Goal: Use online tool/utility: Utilize a website feature to perform a specific function

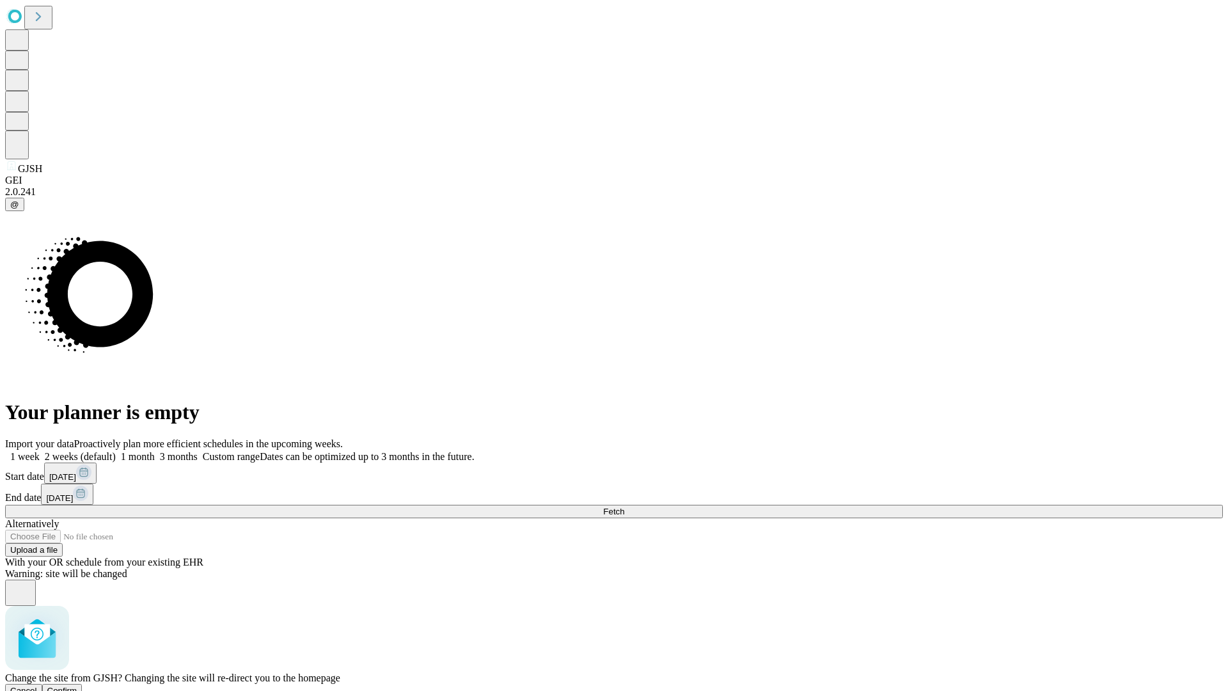
click at [77, 685] on span "Confirm" at bounding box center [62, 690] width 30 height 10
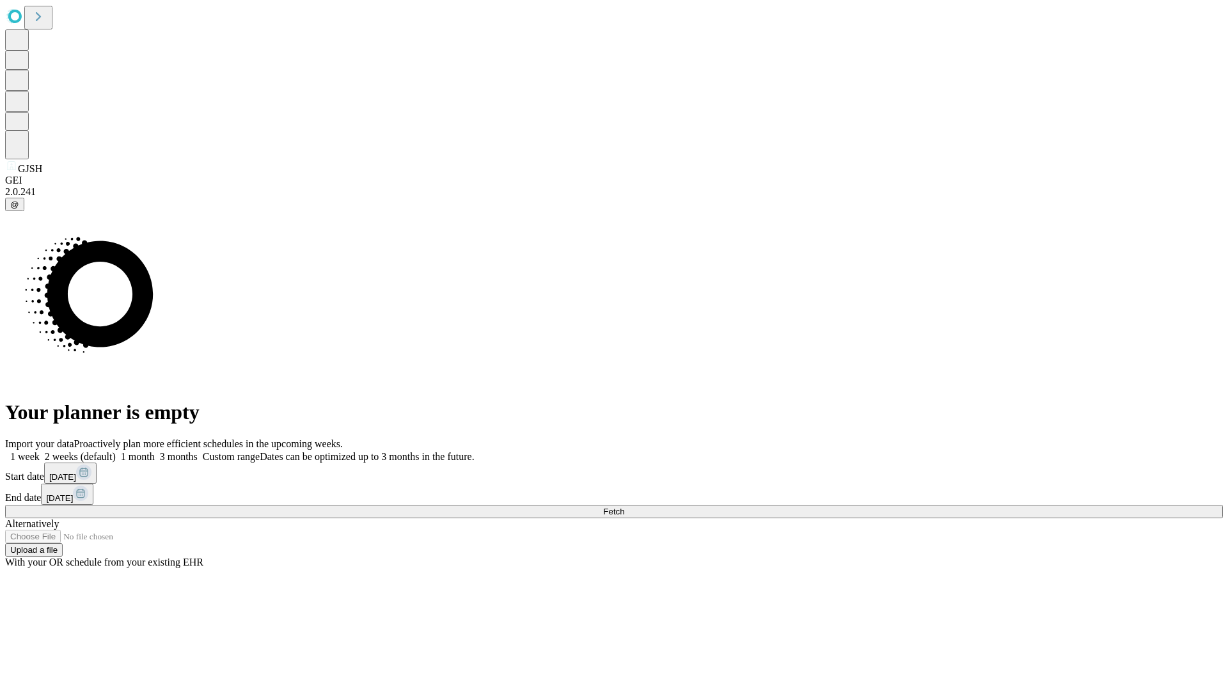
click at [116, 451] on label "2 weeks (default)" at bounding box center [78, 456] width 76 height 11
click at [624, 506] on span "Fetch" at bounding box center [613, 511] width 21 height 10
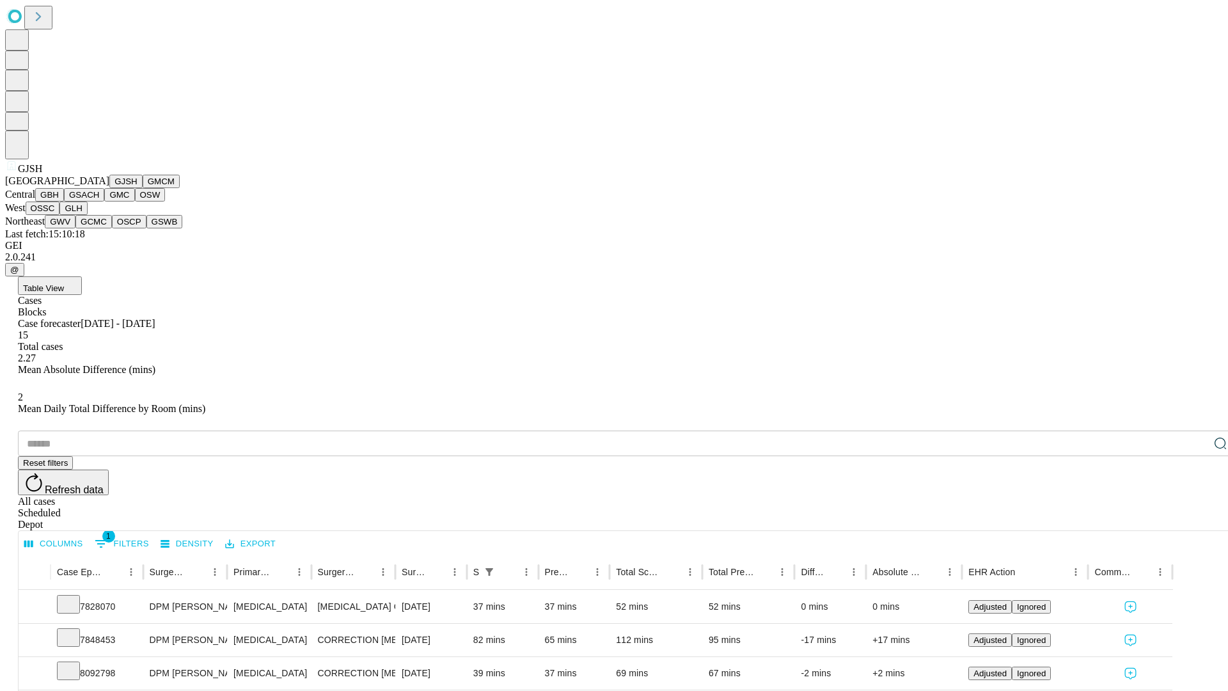
click at [143, 188] on button "GMCM" at bounding box center [161, 181] width 37 height 13
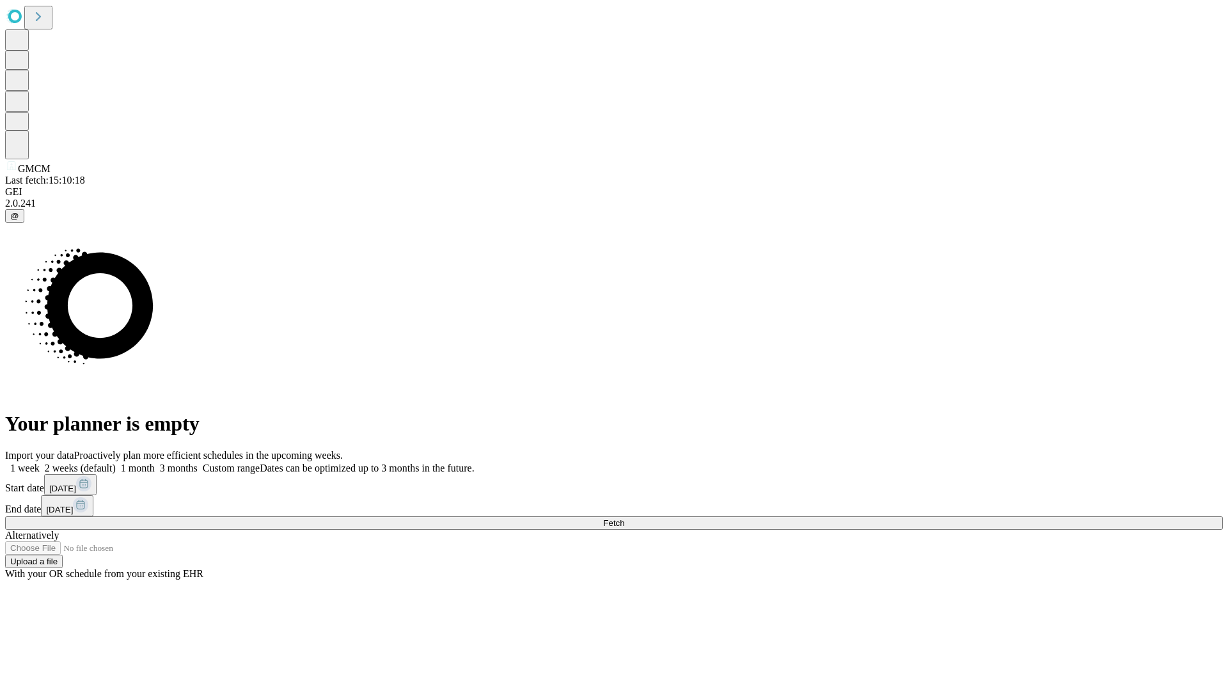
click at [116, 462] on label "2 weeks (default)" at bounding box center [78, 467] width 76 height 11
click at [624, 518] on span "Fetch" at bounding box center [613, 523] width 21 height 10
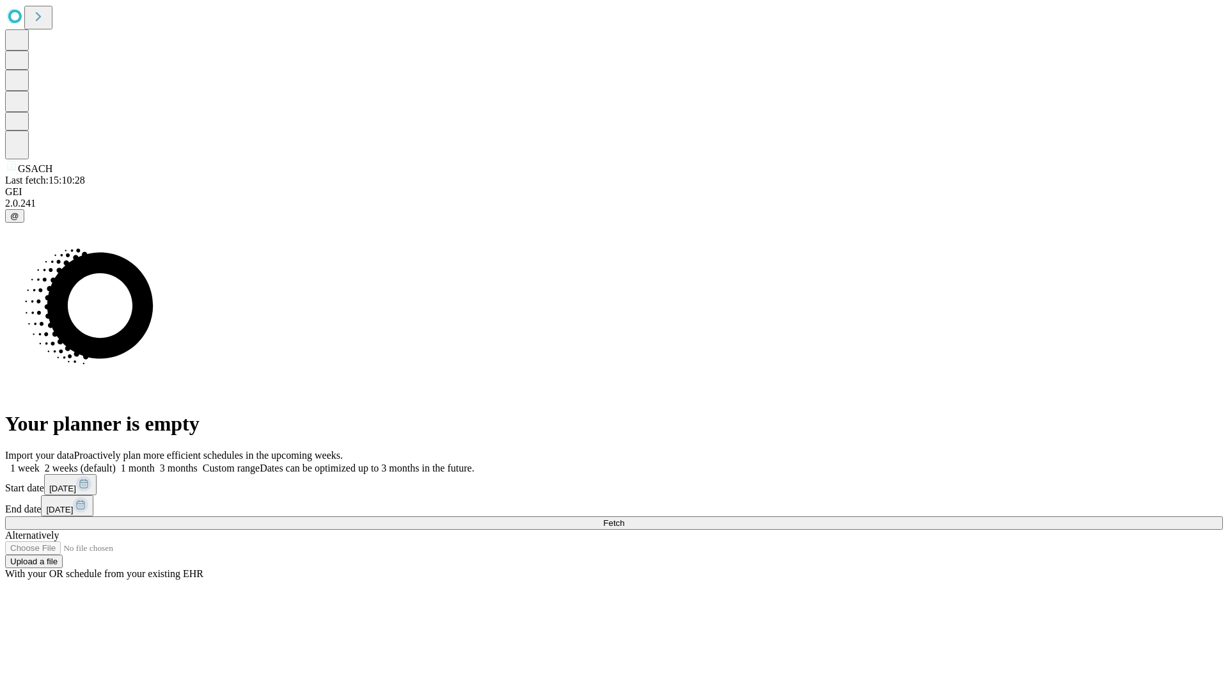
click at [116, 462] on label "2 weeks (default)" at bounding box center [78, 467] width 76 height 11
click at [624, 518] on span "Fetch" at bounding box center [613, 523] width 21 height 10
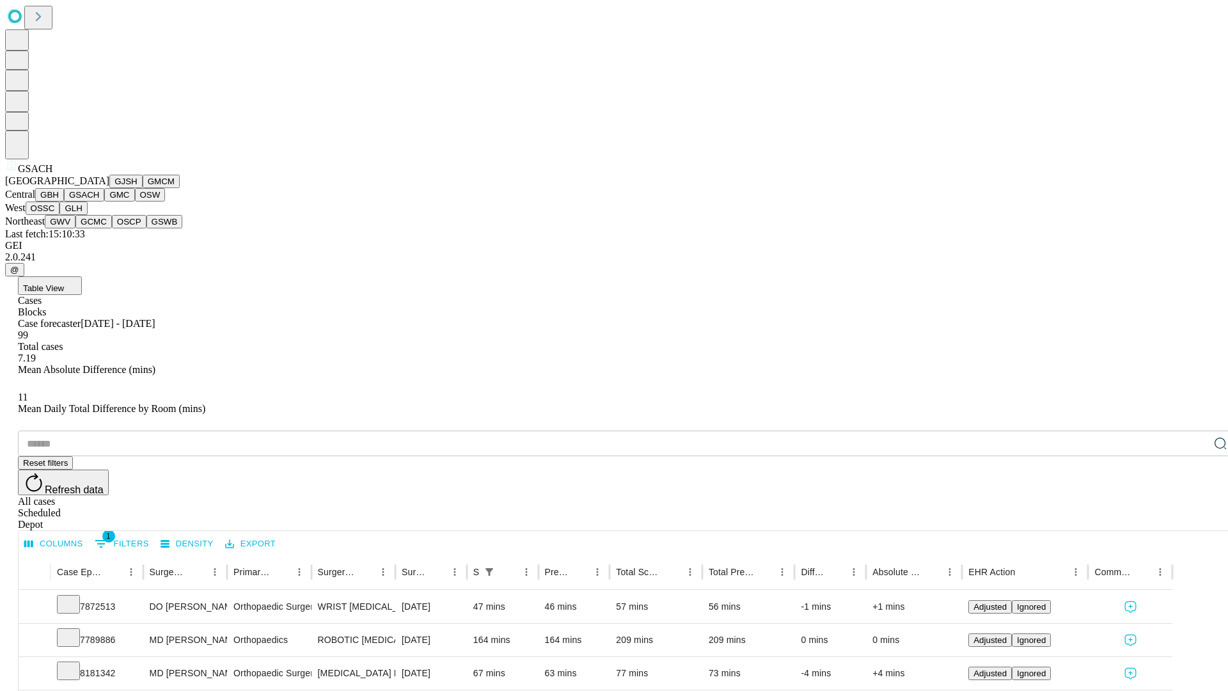
click at [104, 201] on button "GMC" at bounding box center [119, 194] width 30 height 13
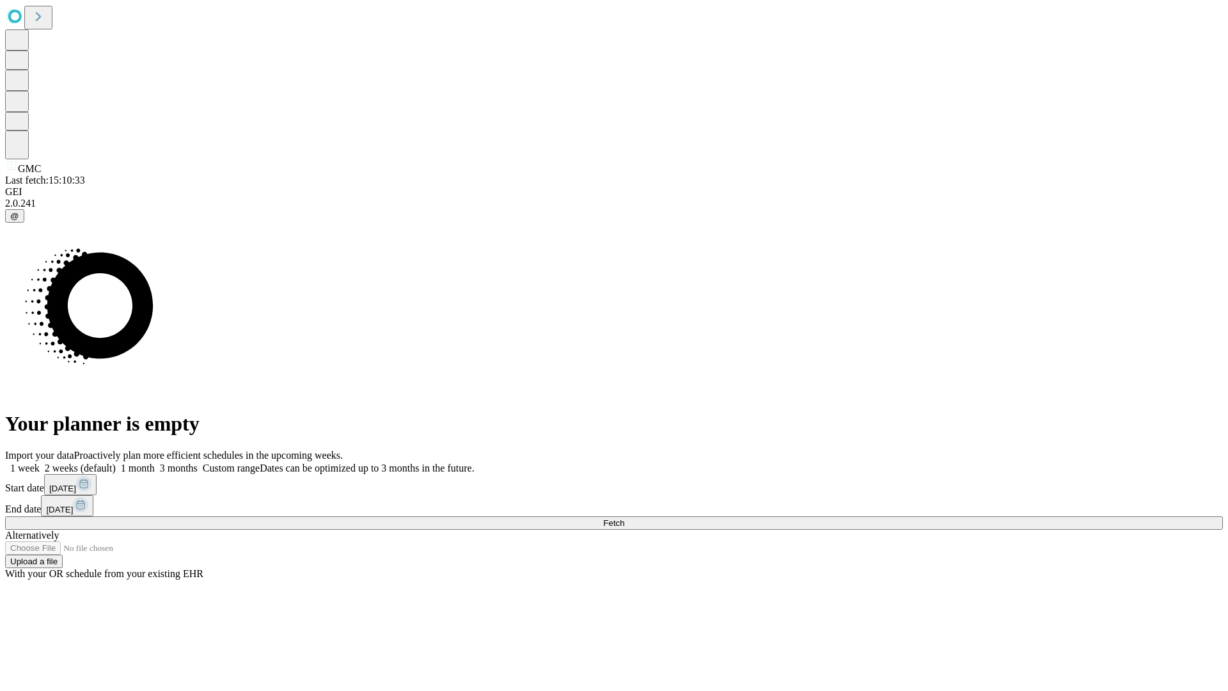
click at [116, 462] on label "2 weeks (default)" at bounding box center [78, 467] width 76 height 11
click at [624, 518] on span "Fetch" at bounding box center [613, 523] width 21 height 10
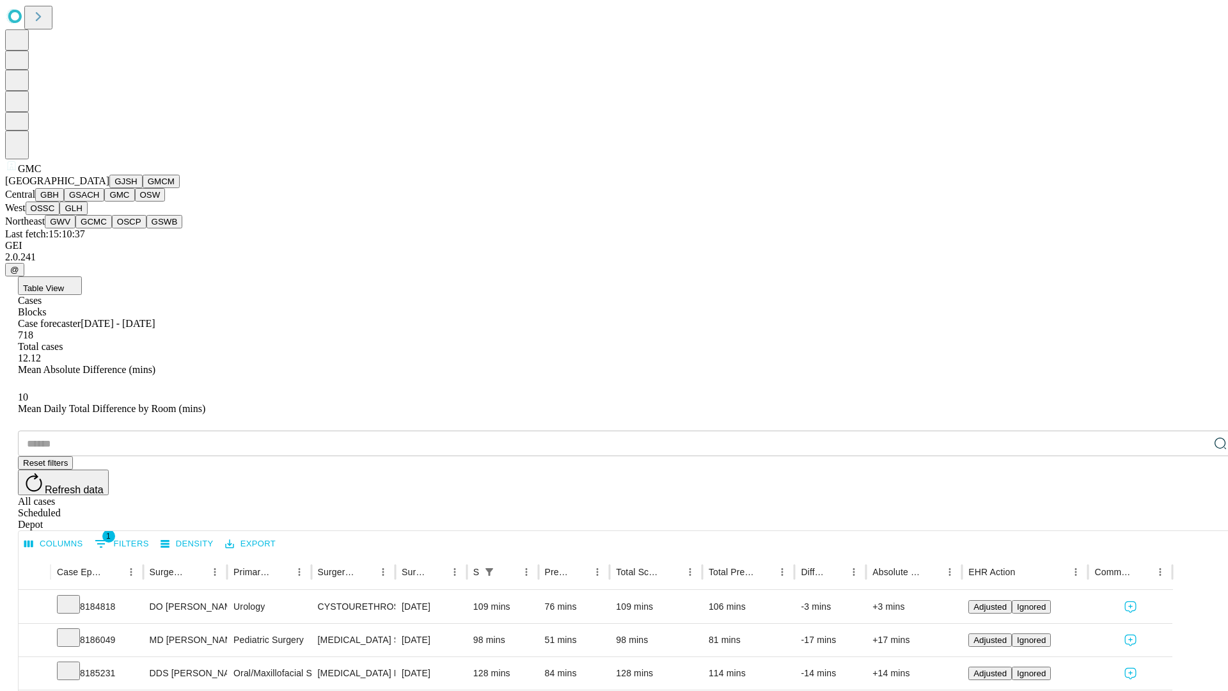
click at [135, 201] on button "OSW" at bounding box center [150, 194] width 31 height 13
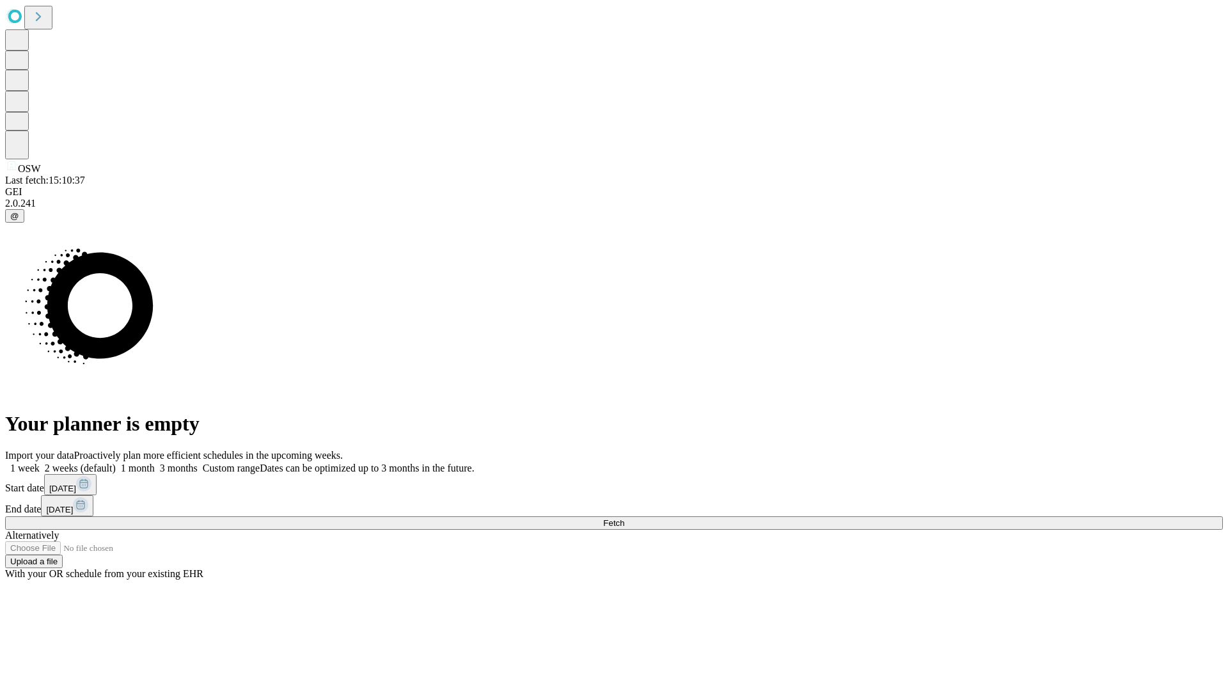
click at [116, 462] on label "2 weeks (default)" at bounding box center [78, 467] width 76 height 11
click at [624, 518] on span "Fetch" at bounding box center [613, 523] width 21 height 10
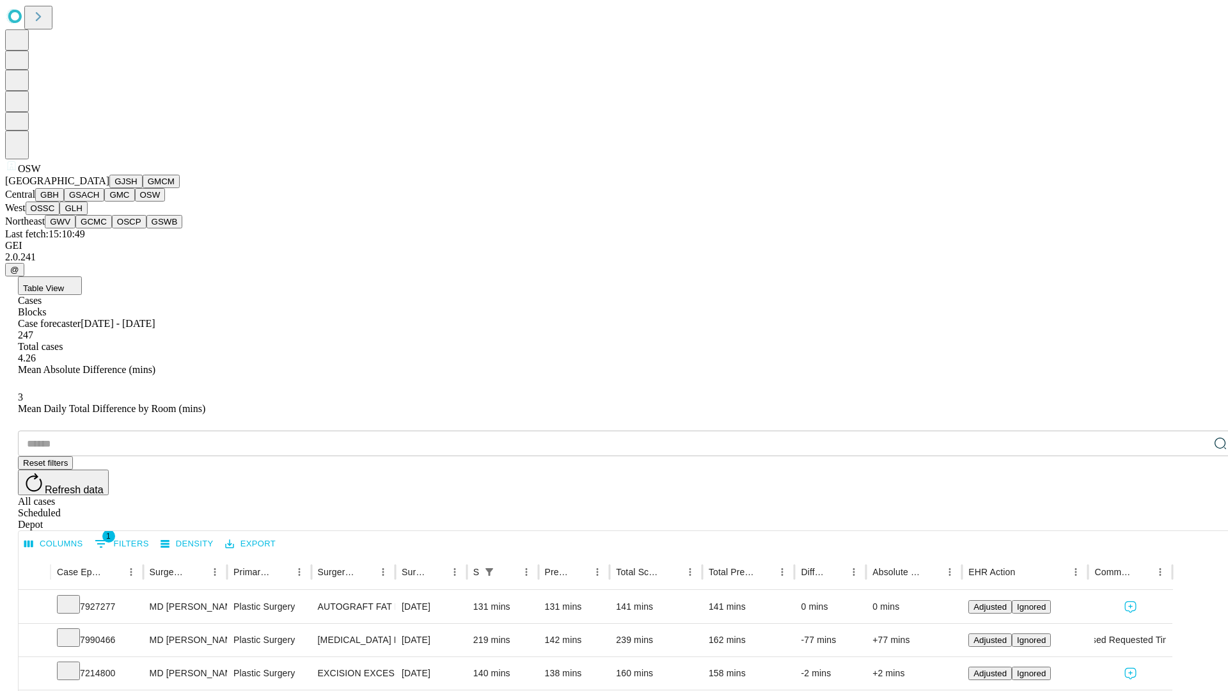
click at [60, 215] on button "OSSC" at bounding box center [43, 207] width 35 height 13
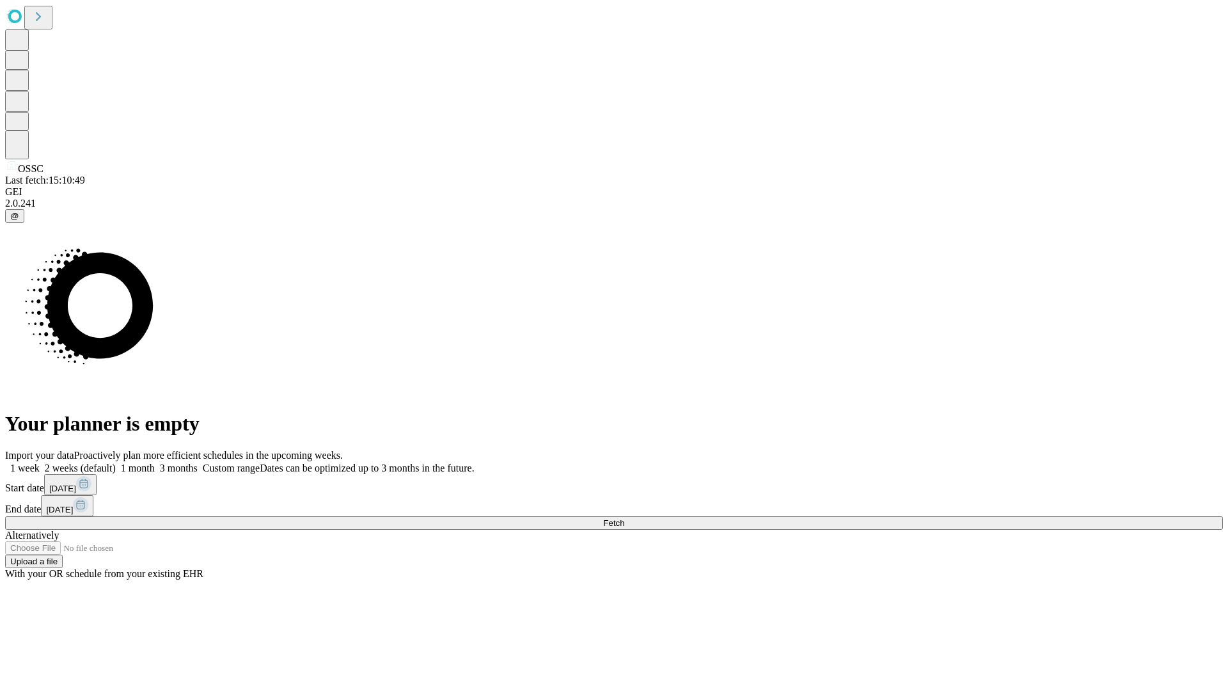
click at [116, 462] on label "2 weeks (default)" at bounding box center [78, 467] width 76 height 11
click at [624, 518] on span "Fetch" at bounding box center [613, 523] width 21 height 10
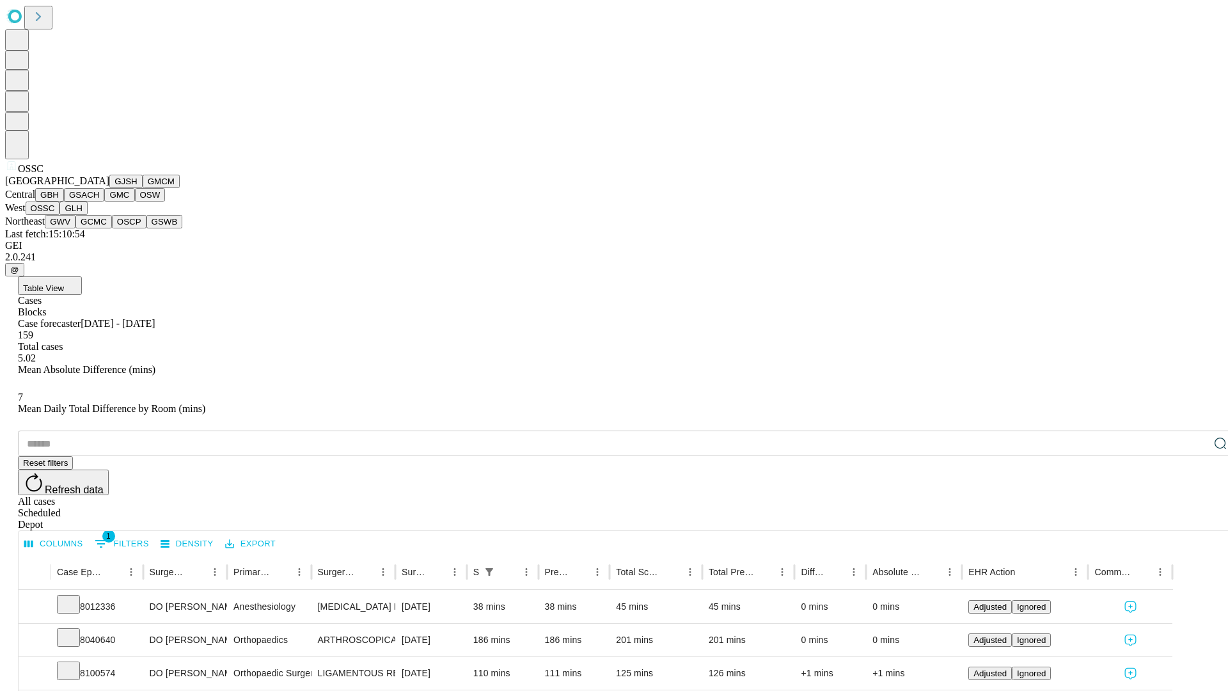
click at [87, 215] on button "GLH" at bounding box center [72, 207] width 27 height 13
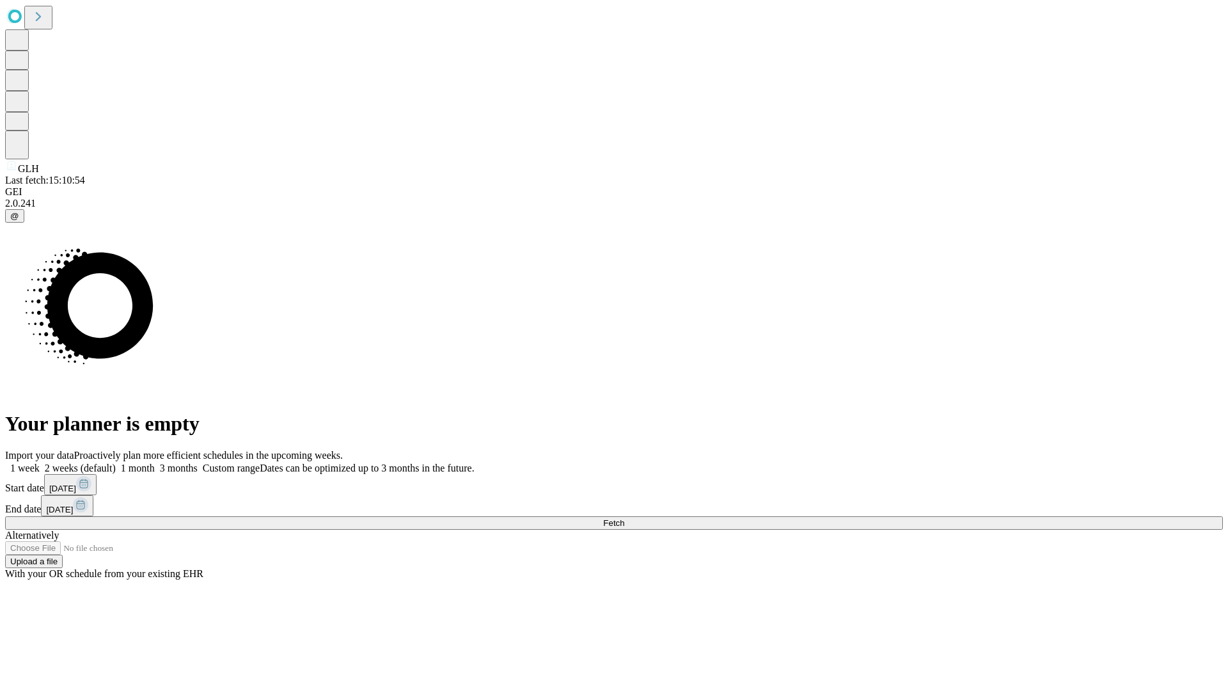
click at [624, 518] on span "Fetch" at bounding box center [613, 523] width 21 height 10
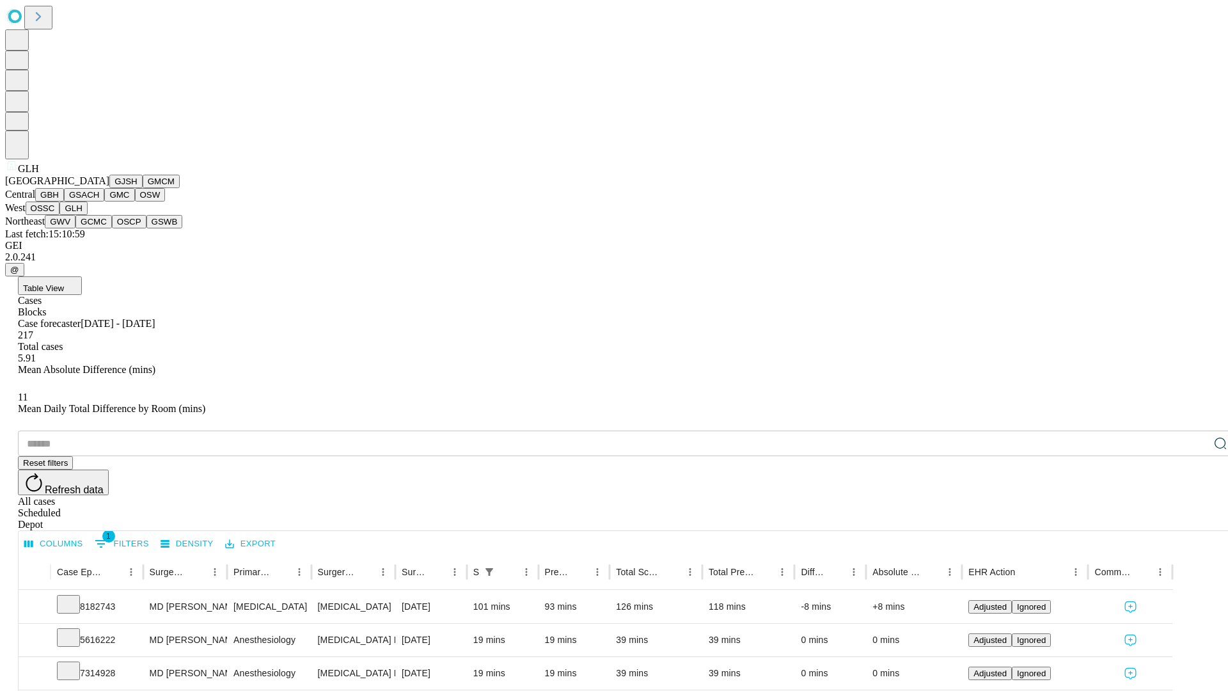
click at [75, 228] on button "GWV" at bounding box center [60, 221] width 31 height 13
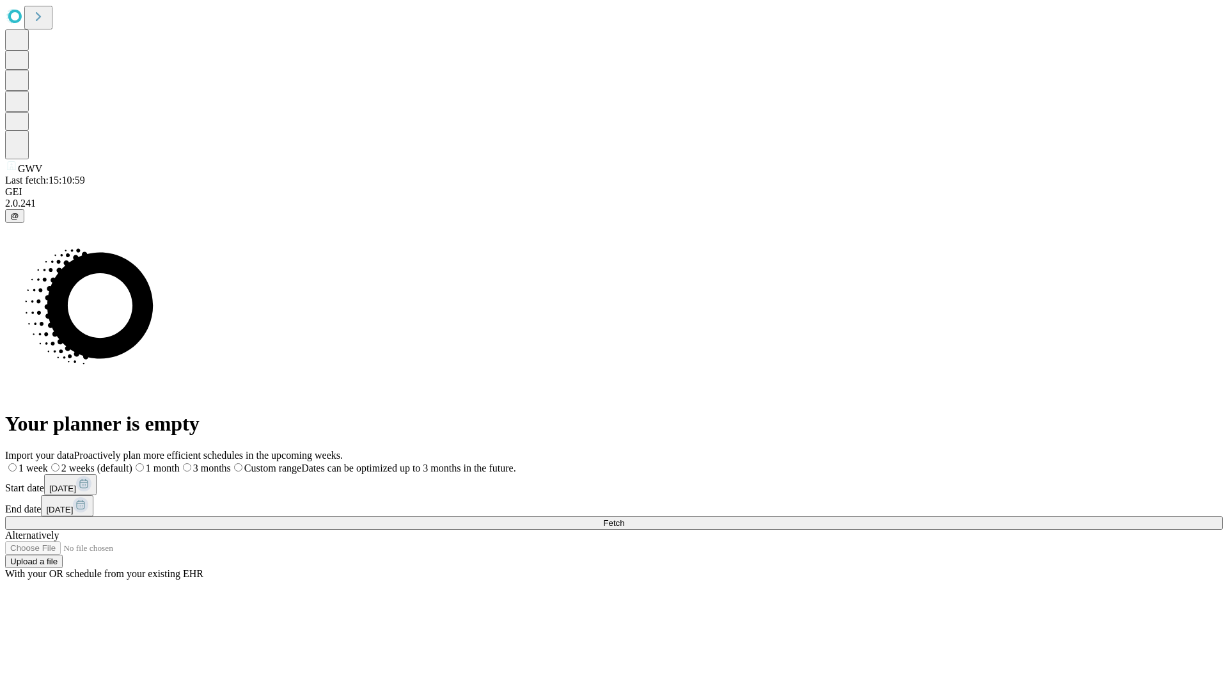
click at [132, 462] on label "2 weeks (default)" at bounding box center [90, 467] width 84 height 11
click at [624, 518] on span "Fetch" at bounding box center [613, 523] width 21 height 10
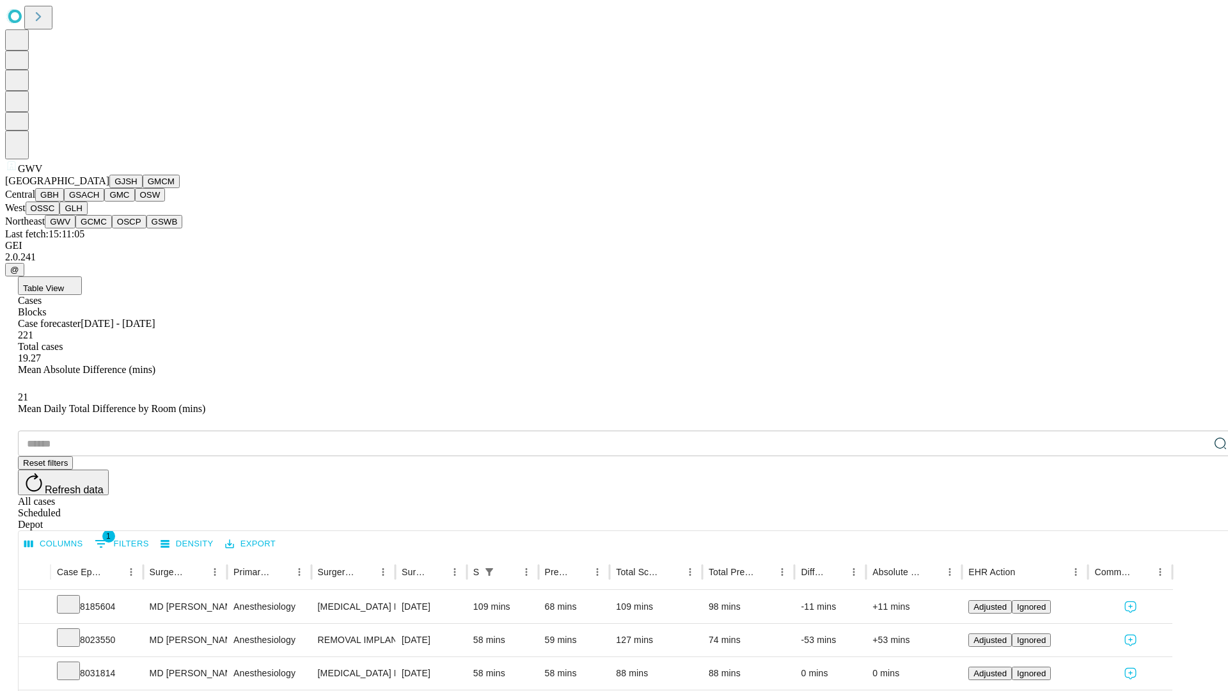
click at [99, 228] on button "GCMC" at bounding box center [93, 221] width 36 height 13
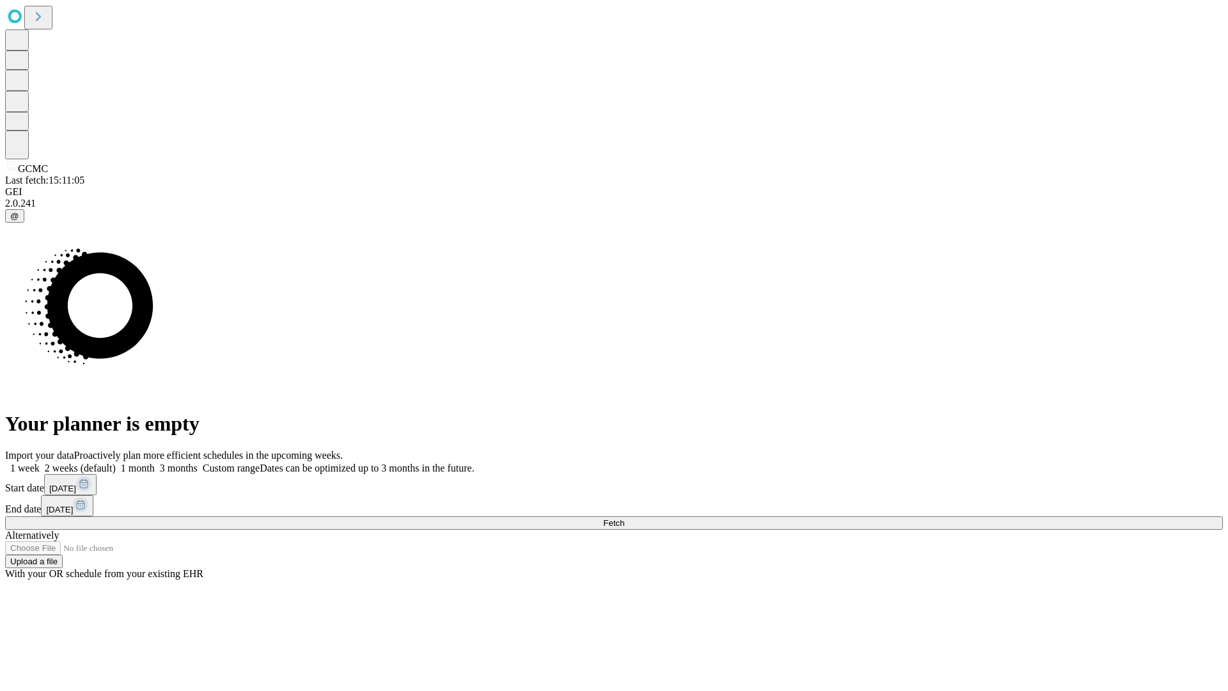
click at [116, 462] on label "2 weeks (default)" at bounding box center [78, 467] width 76 height 11
click at [624, 518] on span "Fetch" at bounding box center [613, 523] width 21 height 10
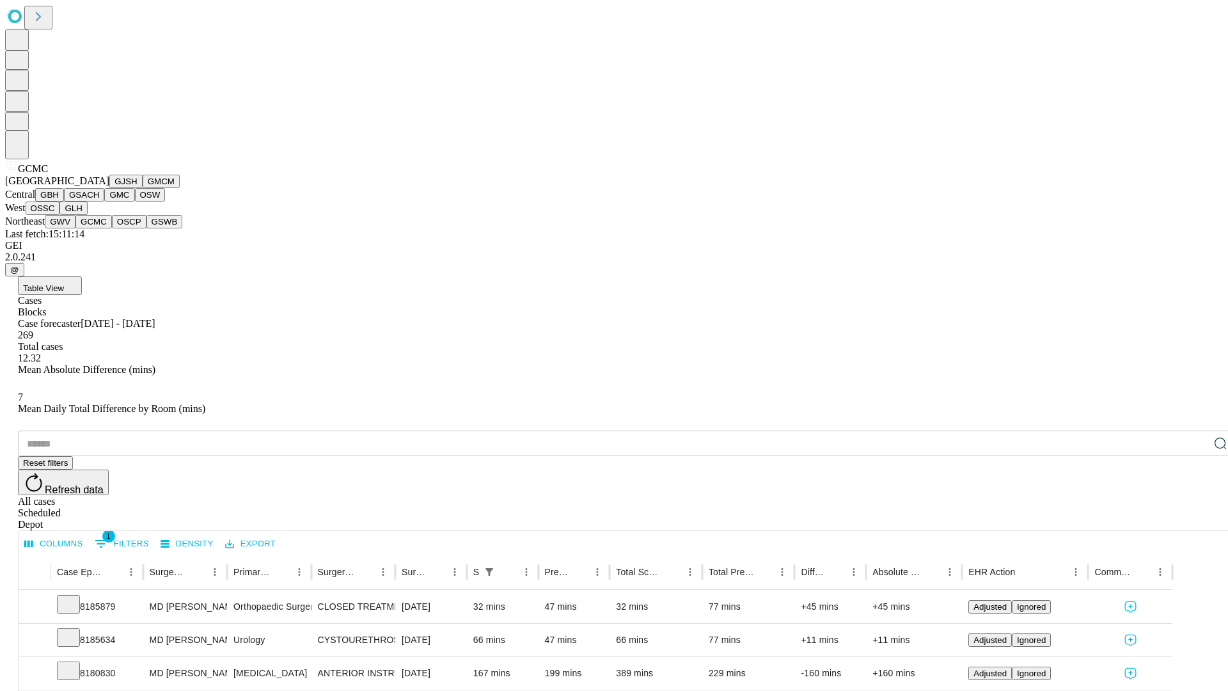
click at [112, 228] on button "OSCP" at bounding box center [129, 221] width 35 height 13
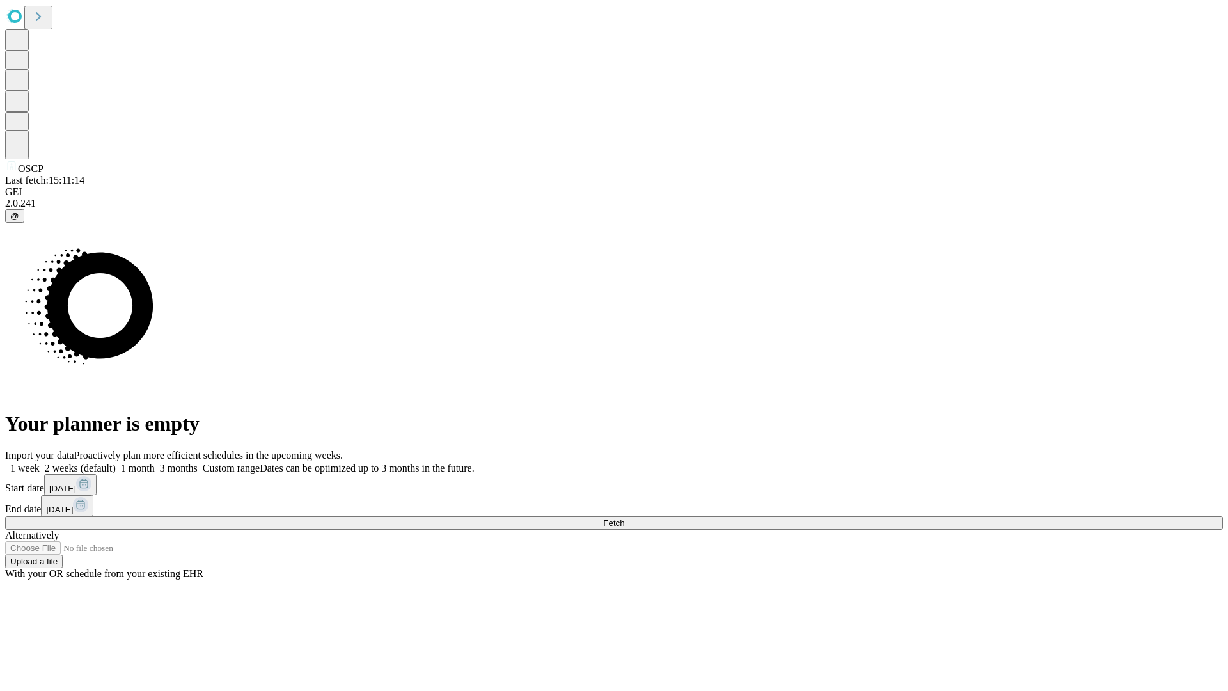
click at [116, 462] on label "2 weeks (default)" at bounding box center [78, 467] width 76 height 11
click at [624, 518] on span "Fetch" at bounding box center [613, 523] width 21 height 10
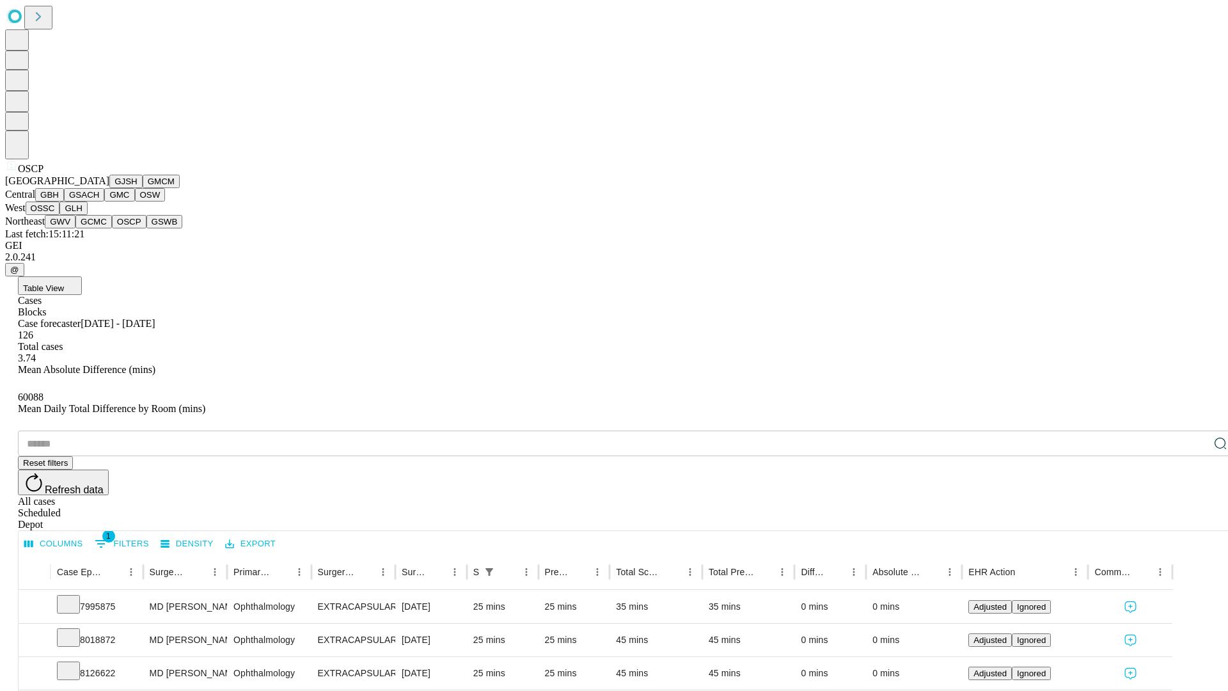
click at [146, 228] on button "GSWB" at bounding box center [164, 221] width 36 height 13
